Goal: Task Accomplishment & Management: Use online tool/utility

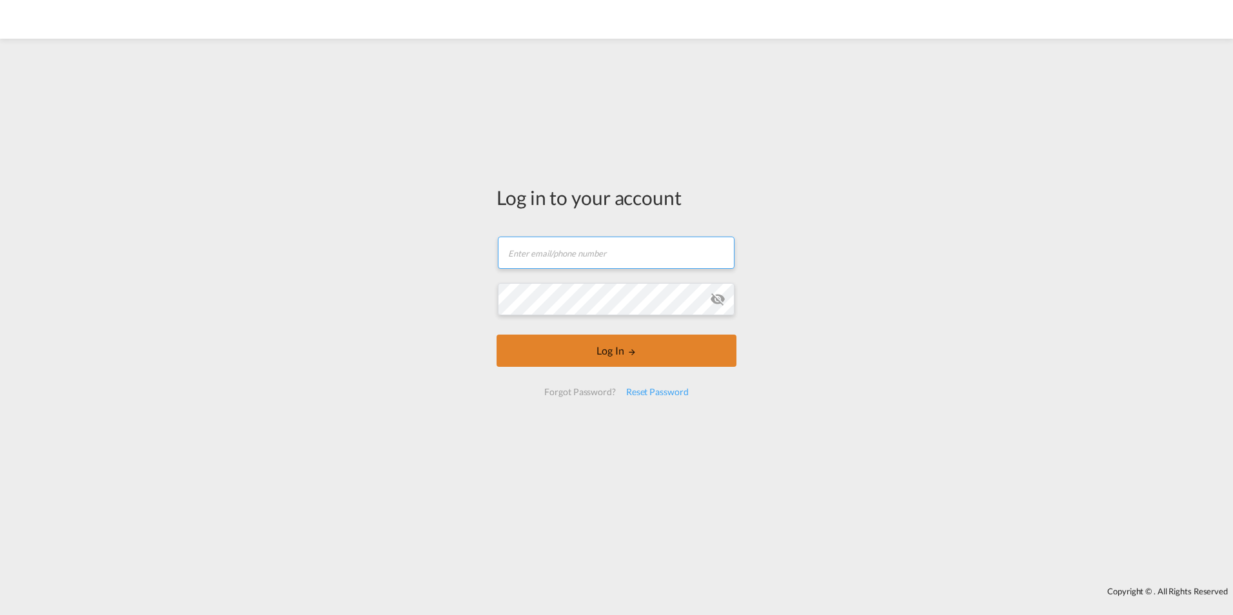
type input "[EMAIL_ADDRESS][DOMAIN_NAME]"
click at [625, 340] on button "Log In" at bounding box center [617, 351] width 240 height 32
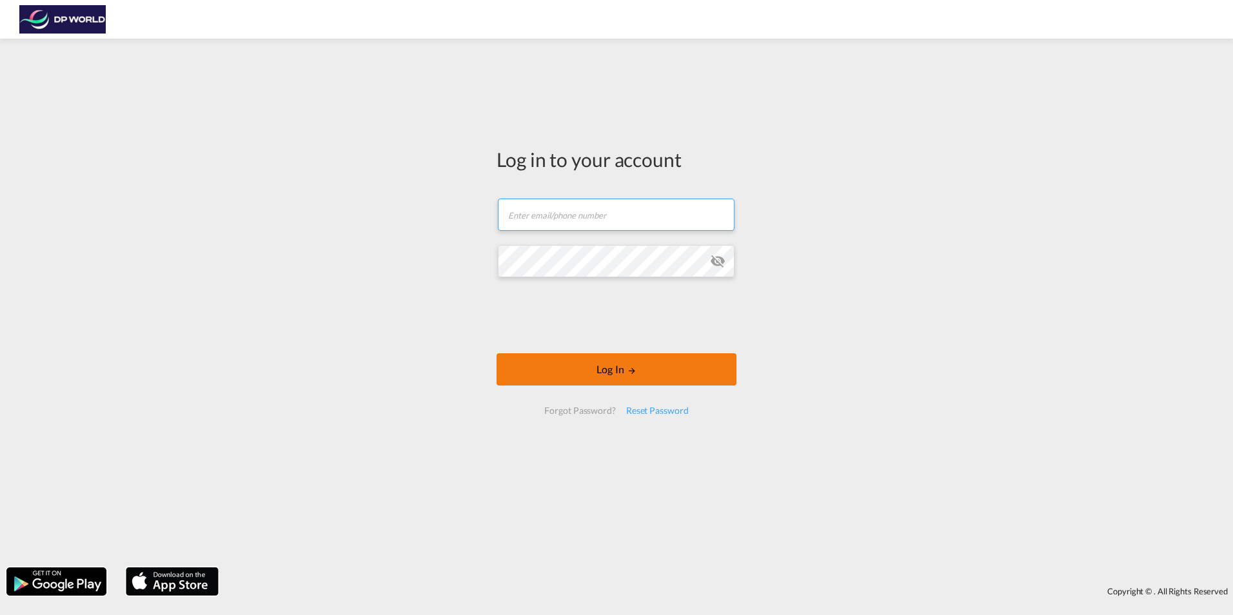
type input "[EMAIL_ADDRESS][DOMAIN_NAME]"
click at [613, 373] on button "Log In" at bounding box center [617, 369] width 240 height 32
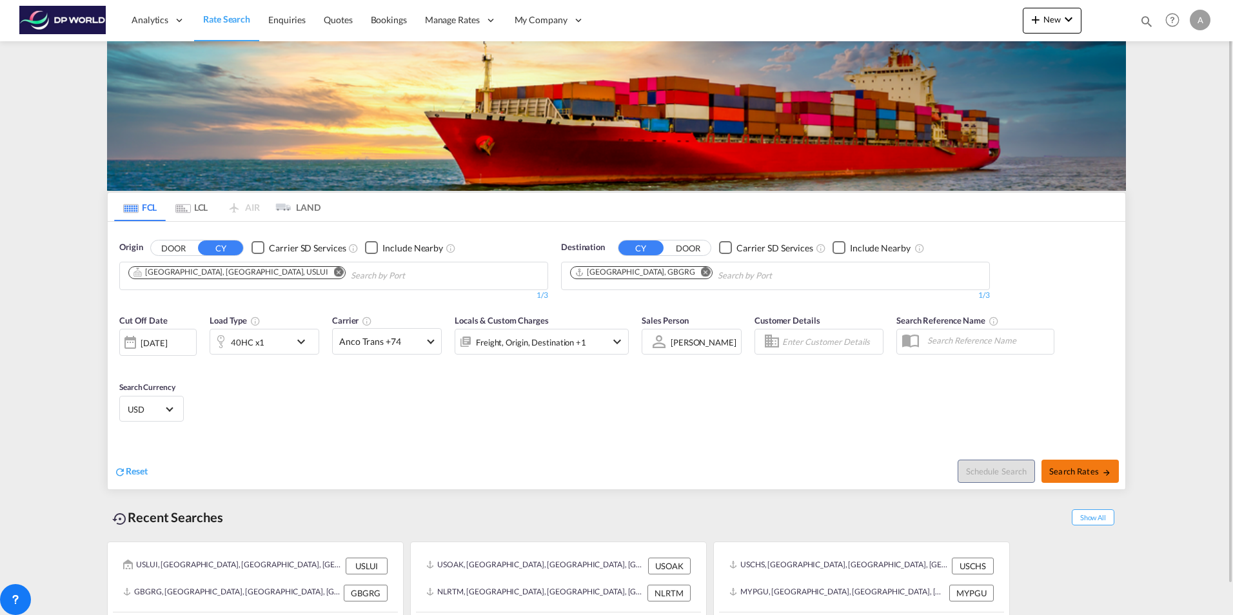
click at [1068, 469] on span "Search Rates" at bounding box center [1080, 471] width 62 height 10
type input "USLUI to GBGRG / 20 Aug 2025"
